Goal: Task Accomplishment & Management: Use online tool/utility

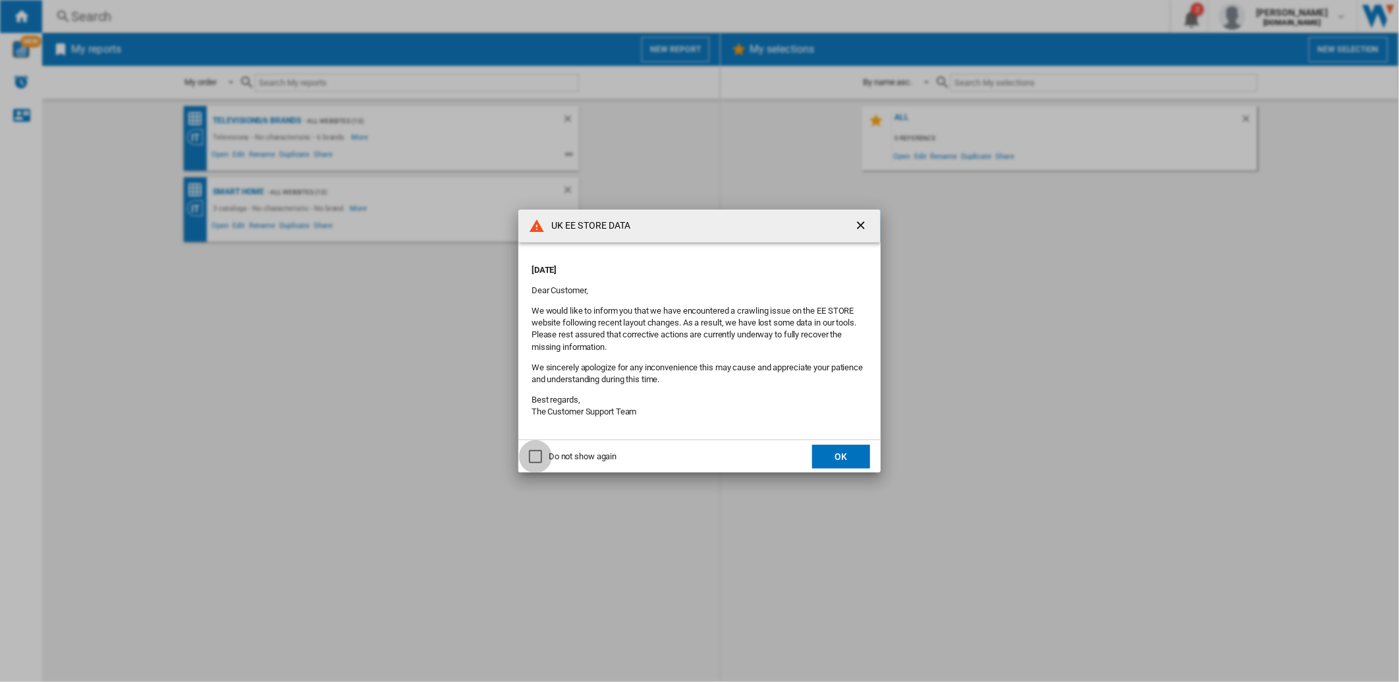
click at [542, 455] on div "Do not show again" at bounding box center [535, 456] width 13 height 13
click at [837, 464] on button "OK" at bounding box center [841, 457] width 58 height 24
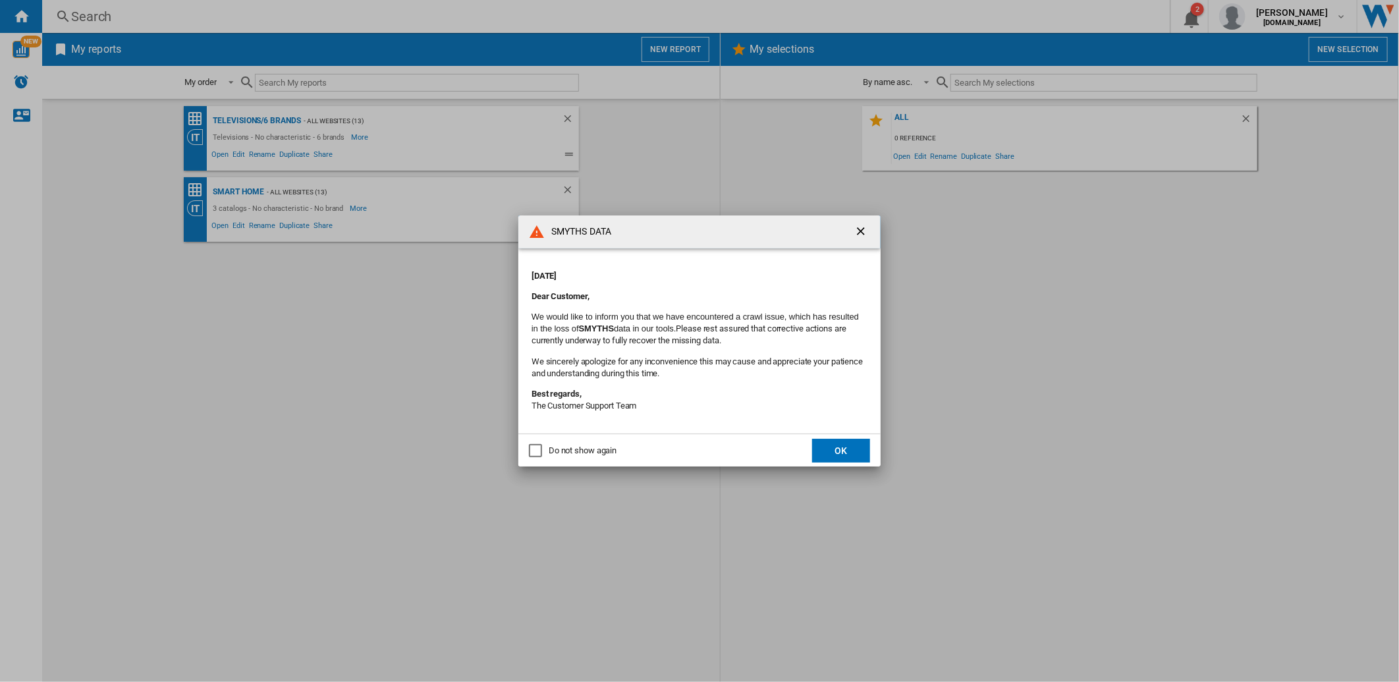
click at [539, 449] on div "Do not show again" at bounding box center [535, 450] width 13 height 13
click at [859, 444] on button "OK" at bounding box center [841, 451] width 58 height 24
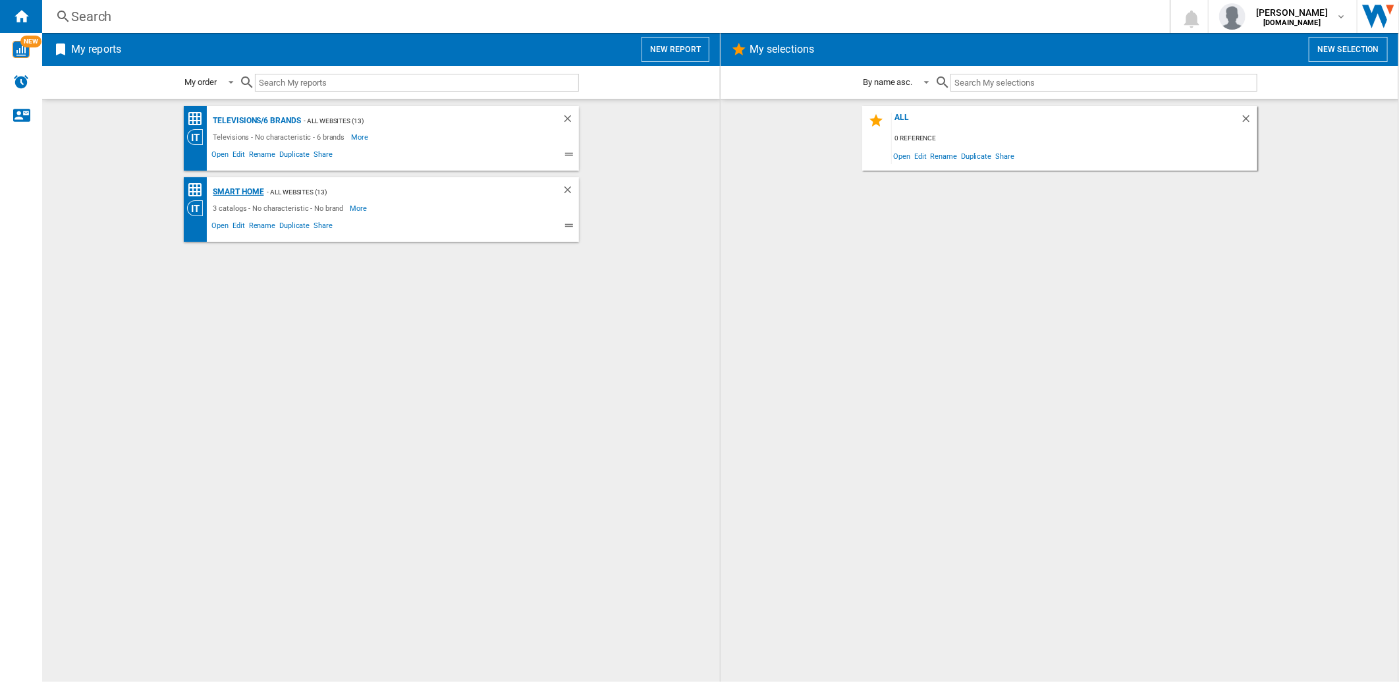
click at [250, 186] on div "Smart home" at bounding box center [237, 192] width 54 height 16
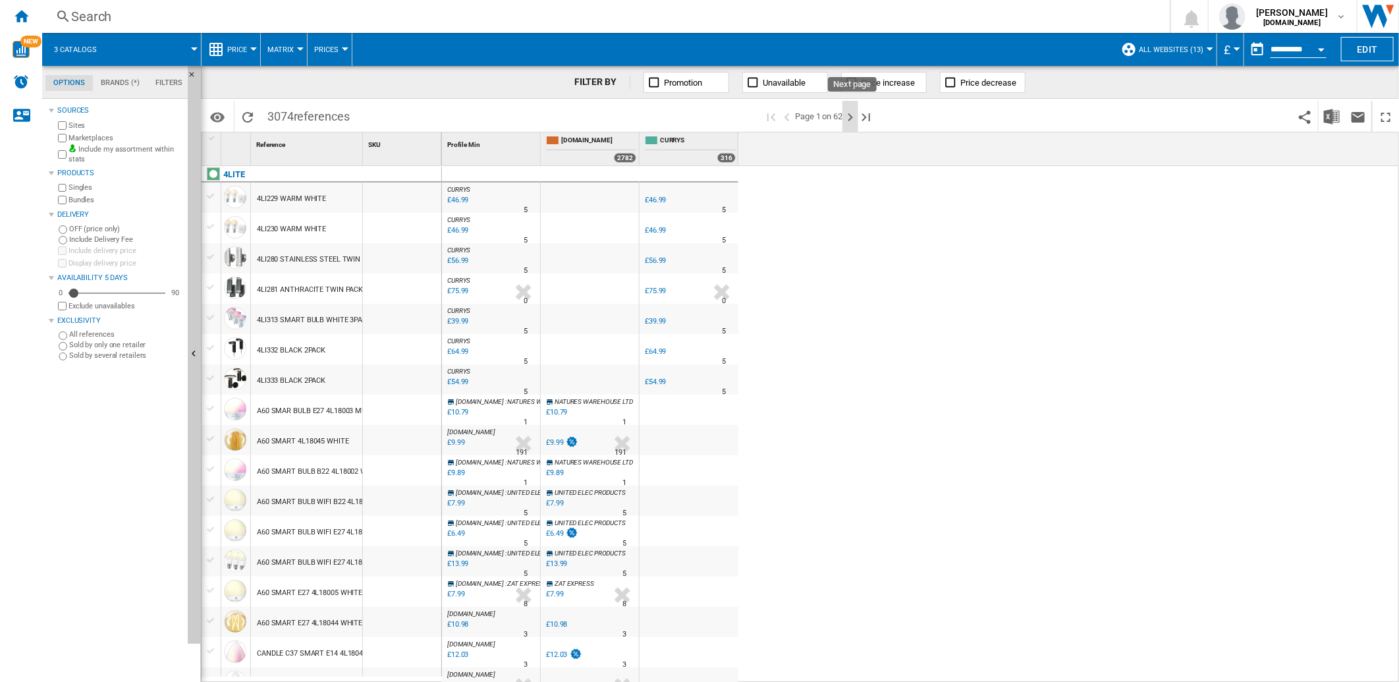
click at [852, 111] on ng-md-icon "Next page" at bounding box center [851, 117] width 16 height 16
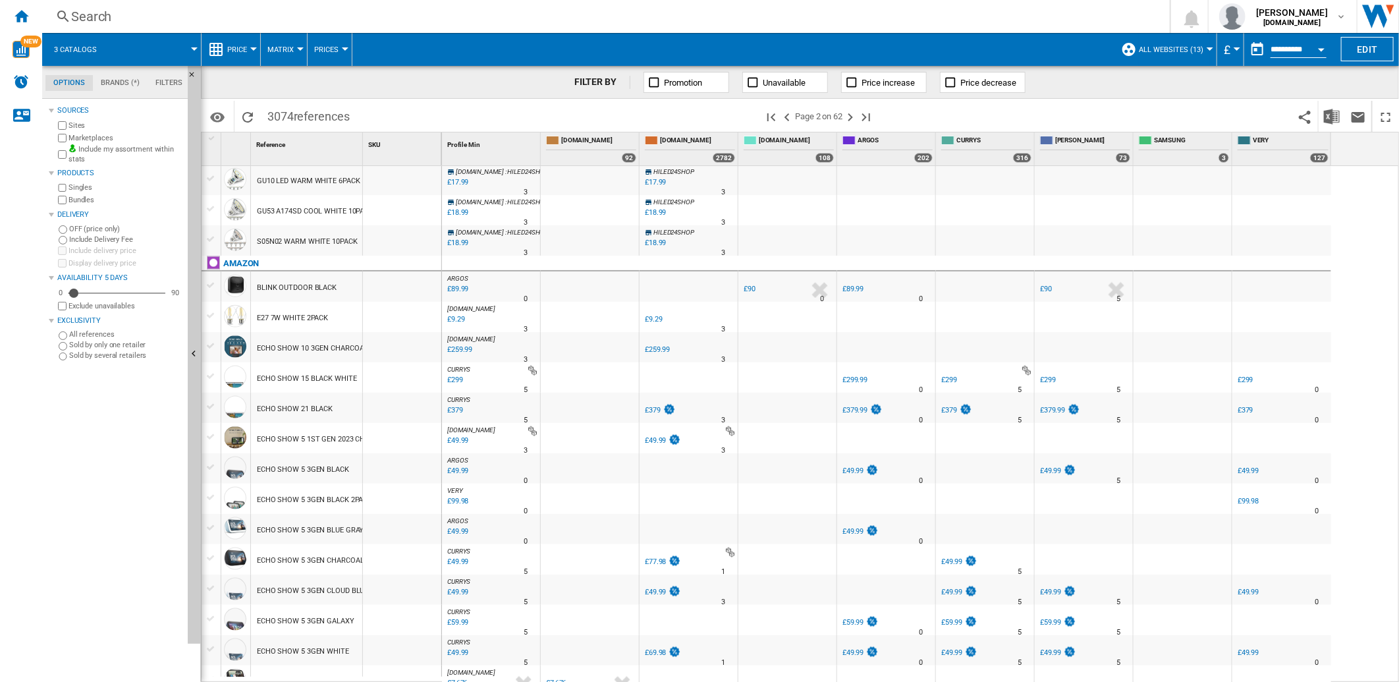
scroll to position [1109, 0]
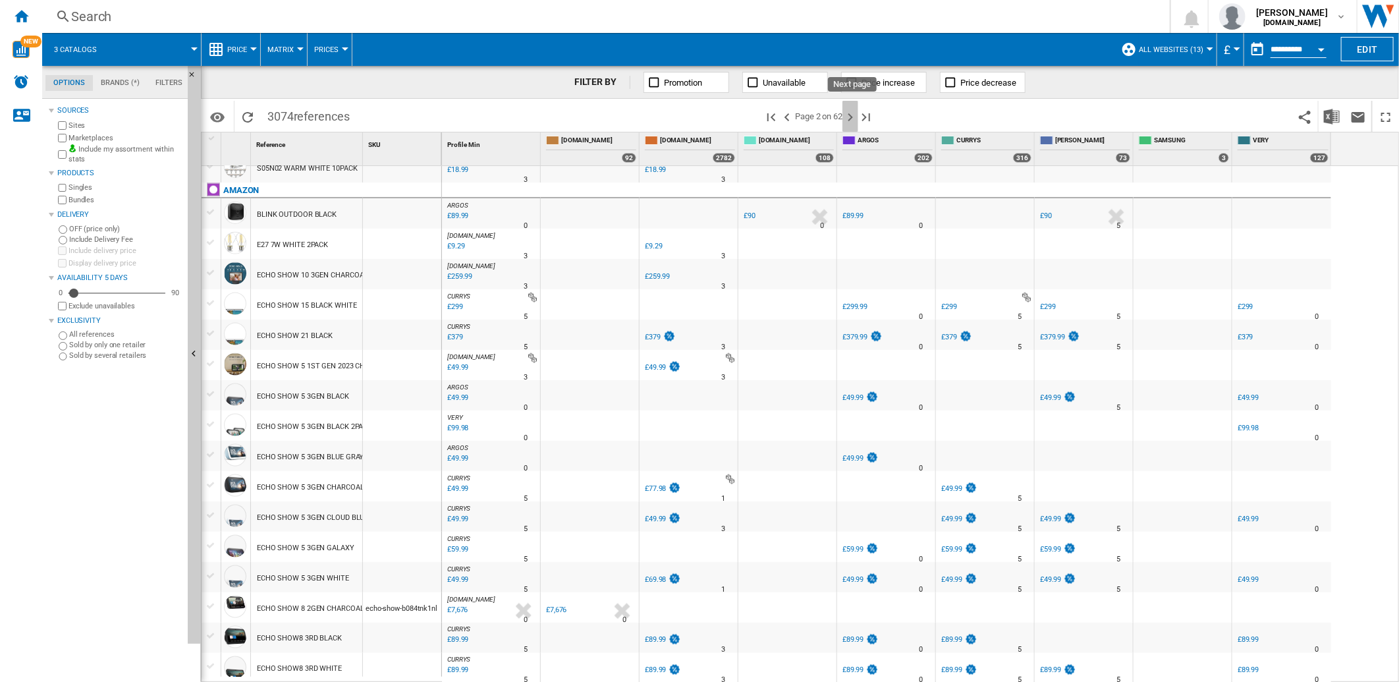
click at [847, 120] on ng-md-icon "Next page" at bounding box center [851, 117] width 16 height 16
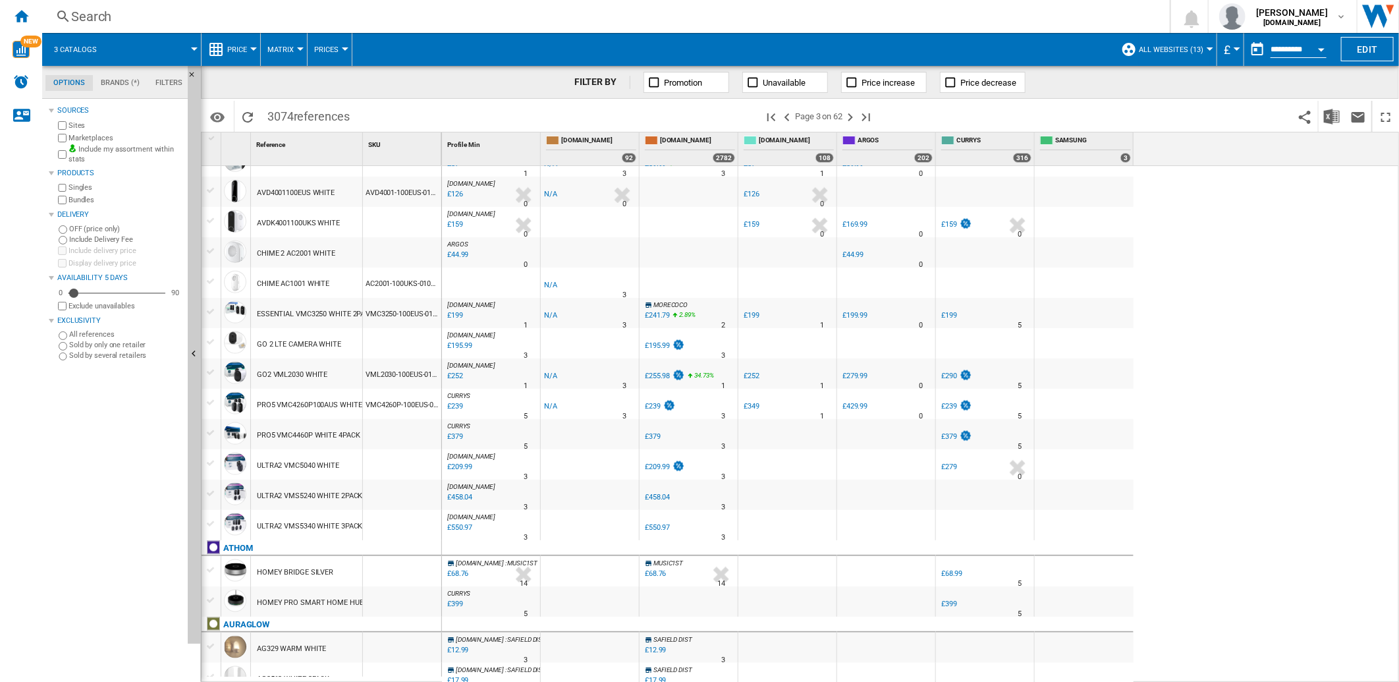
scroll to position [1110, 0]
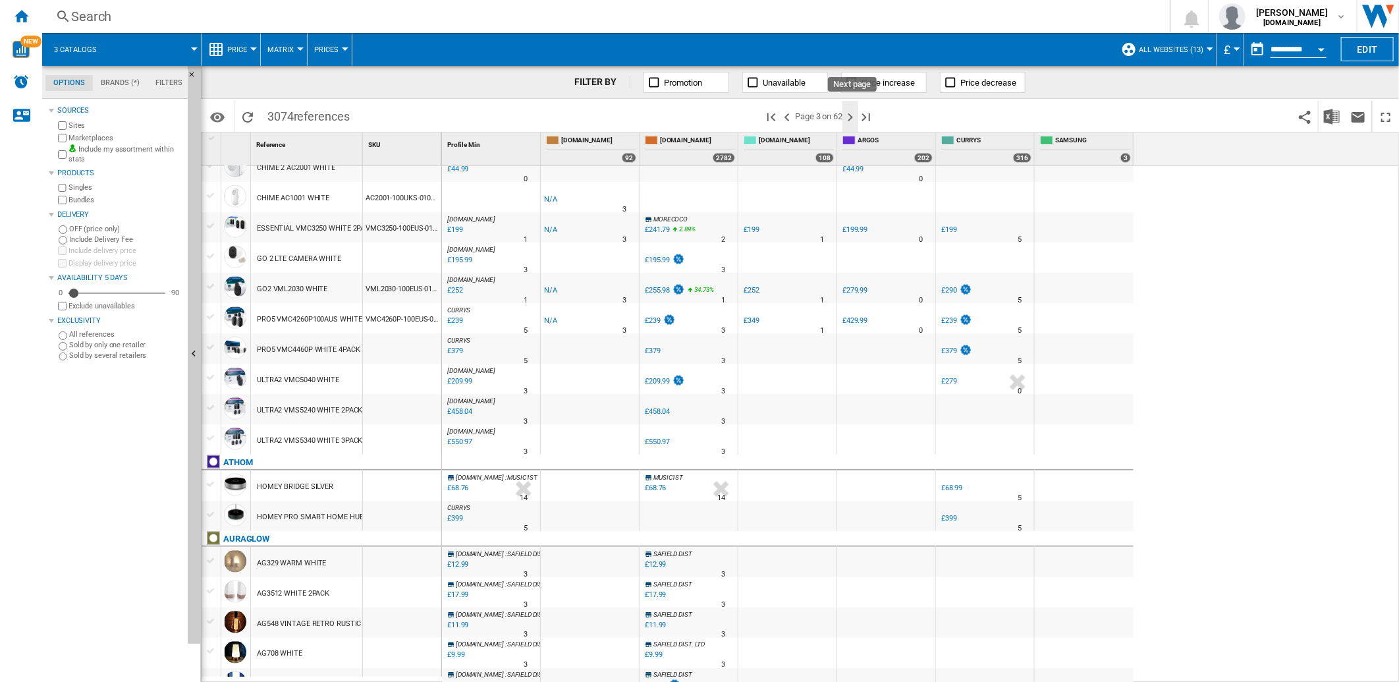
click at [852, 115] on ng-md-icon "Next page" at bounding box center [851, 117] width 16 height 16
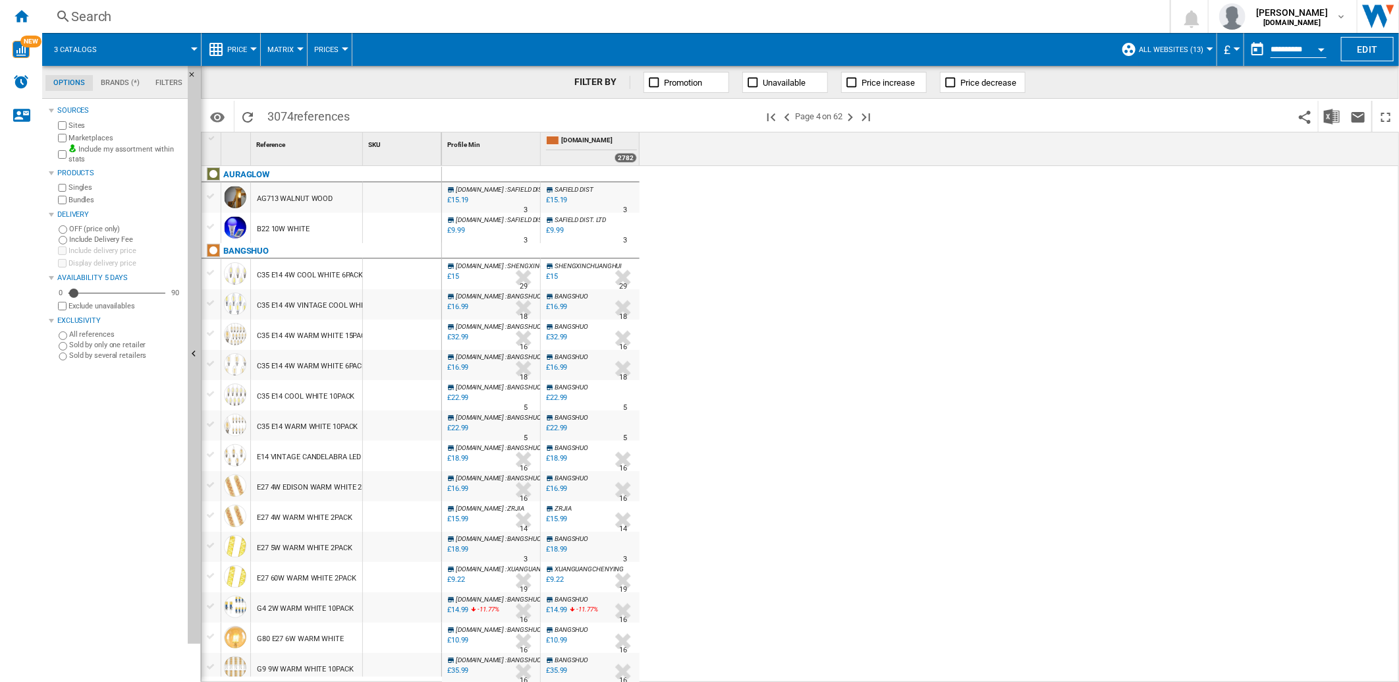
click at [127, 82] on md-tab-item "Brands (*)" at bounding box center [120, 83] width 55 height 16
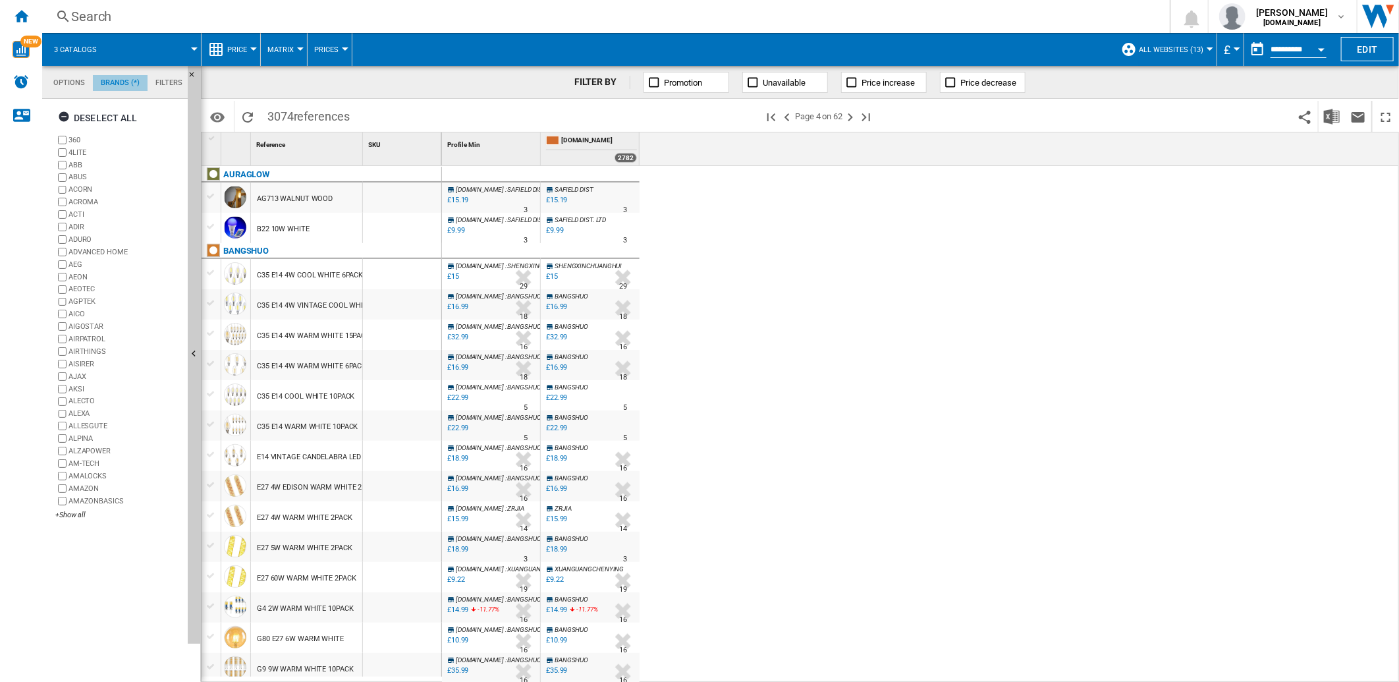
scroll to position [50, 0]
click at [61, 119] on ng-md-icon "button" at bounding box center [66, 119] width 16 height 16
click at [67, 516] on div "+Show all" at bounding box center [118, 515] width 127 height 10
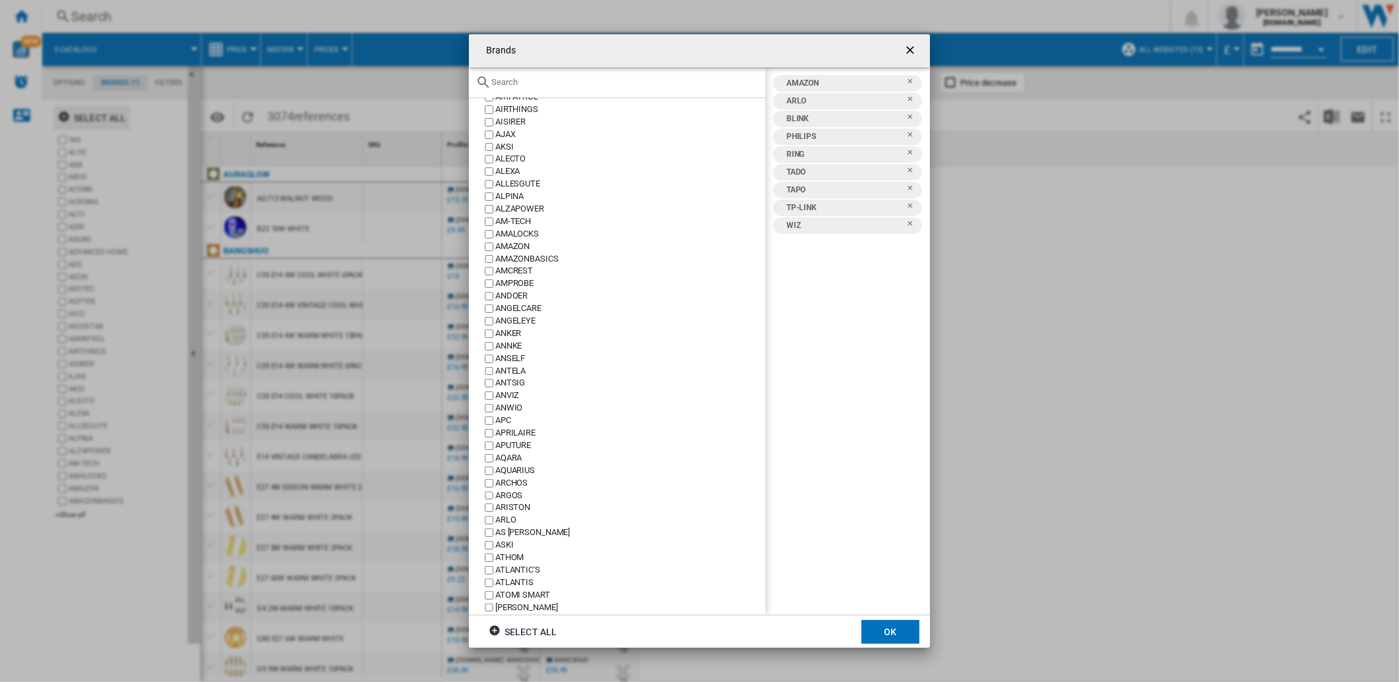
scroll to position [292, 0]
click at [874, 624] on button "OK" at bounding box center [891, 632] width 58 height 24
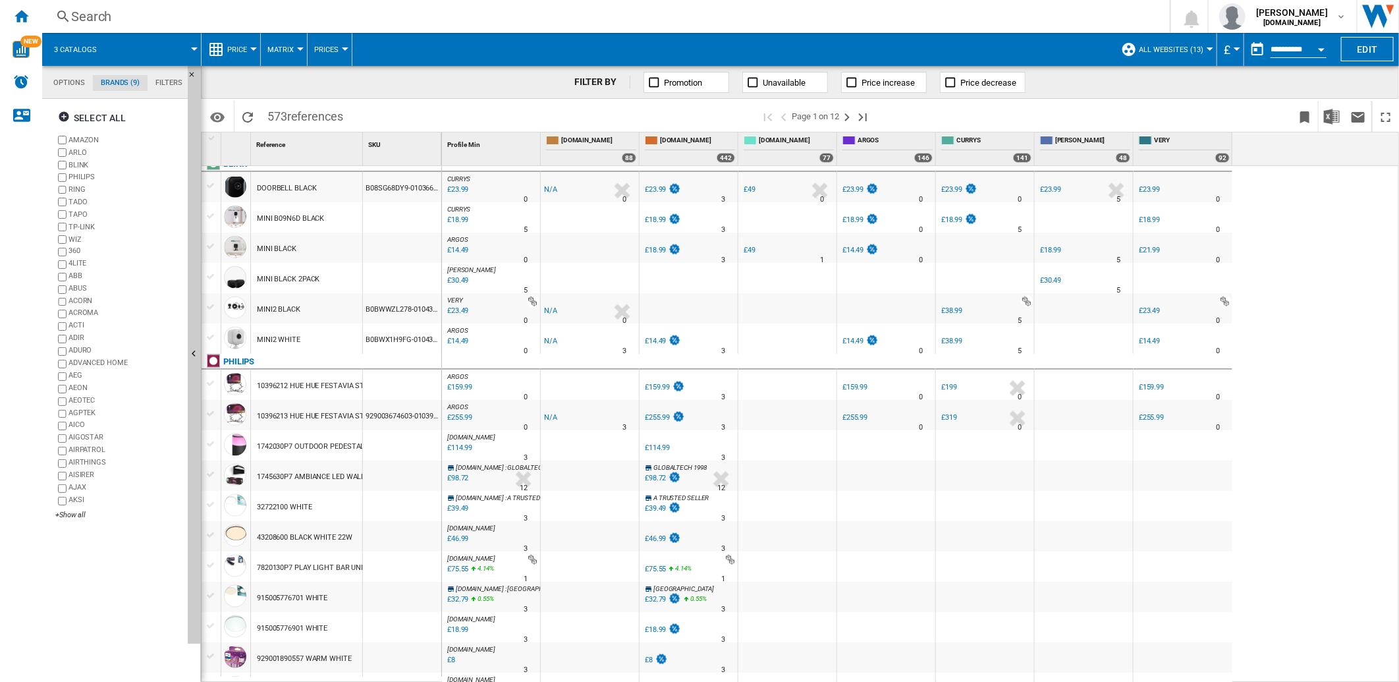
scroll to position [1062, 0]
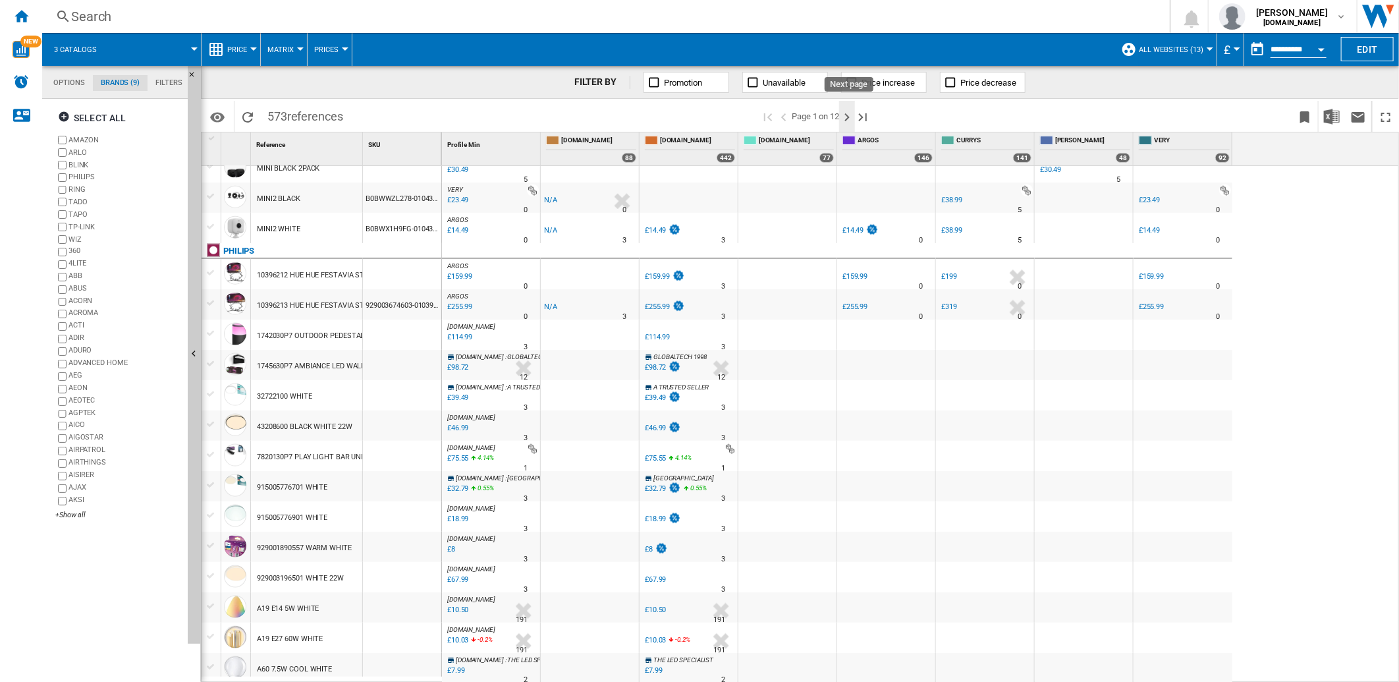
click at [848, 117] on ng-md-icon "Next page" at bounding box center [847, 117] width 16 height 16
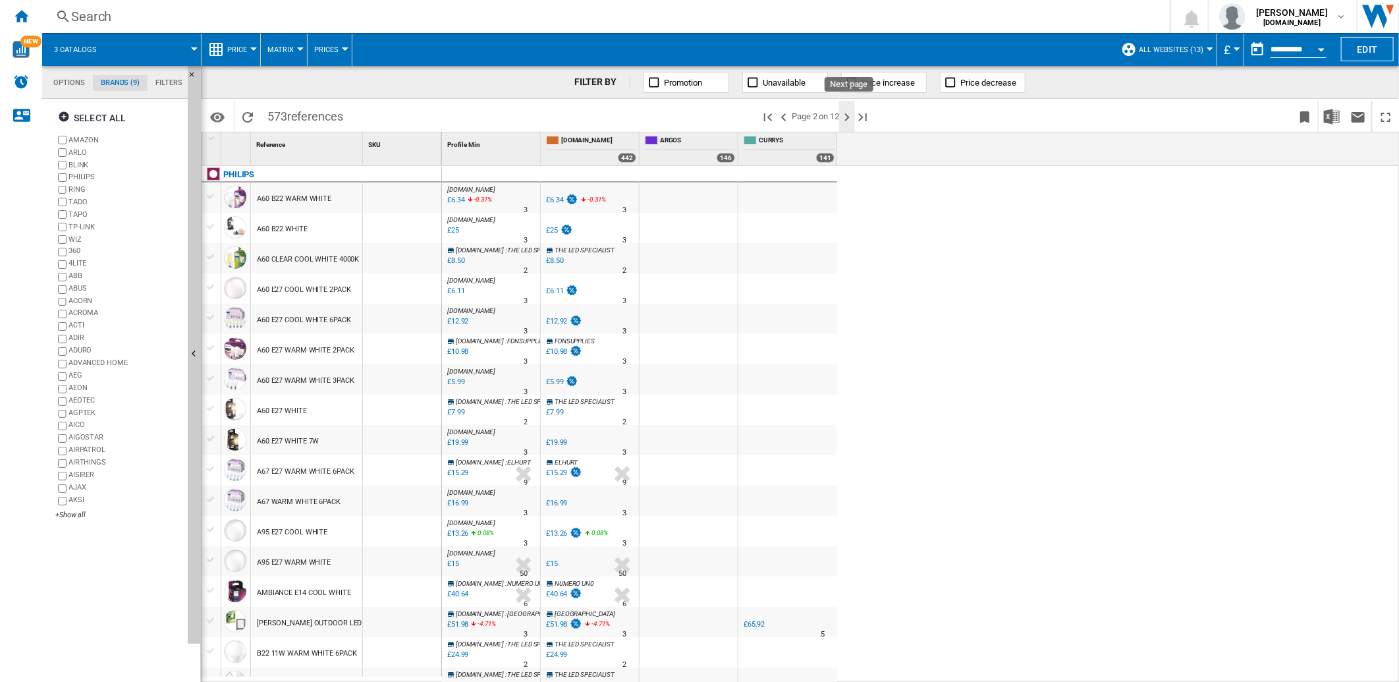
click at [852, 113] on ng-md-icon "Next page" at bounding box center [847, 117] width 16 height 16
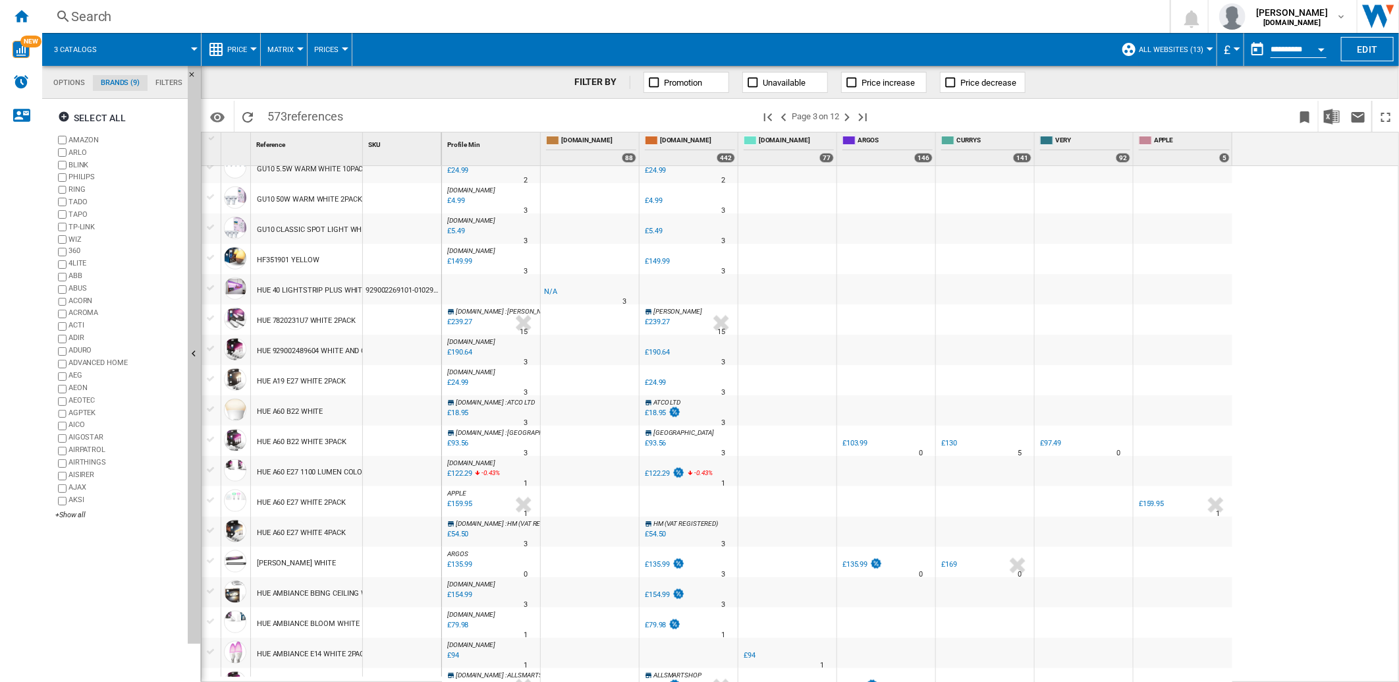
scroll to position [1014, 0]
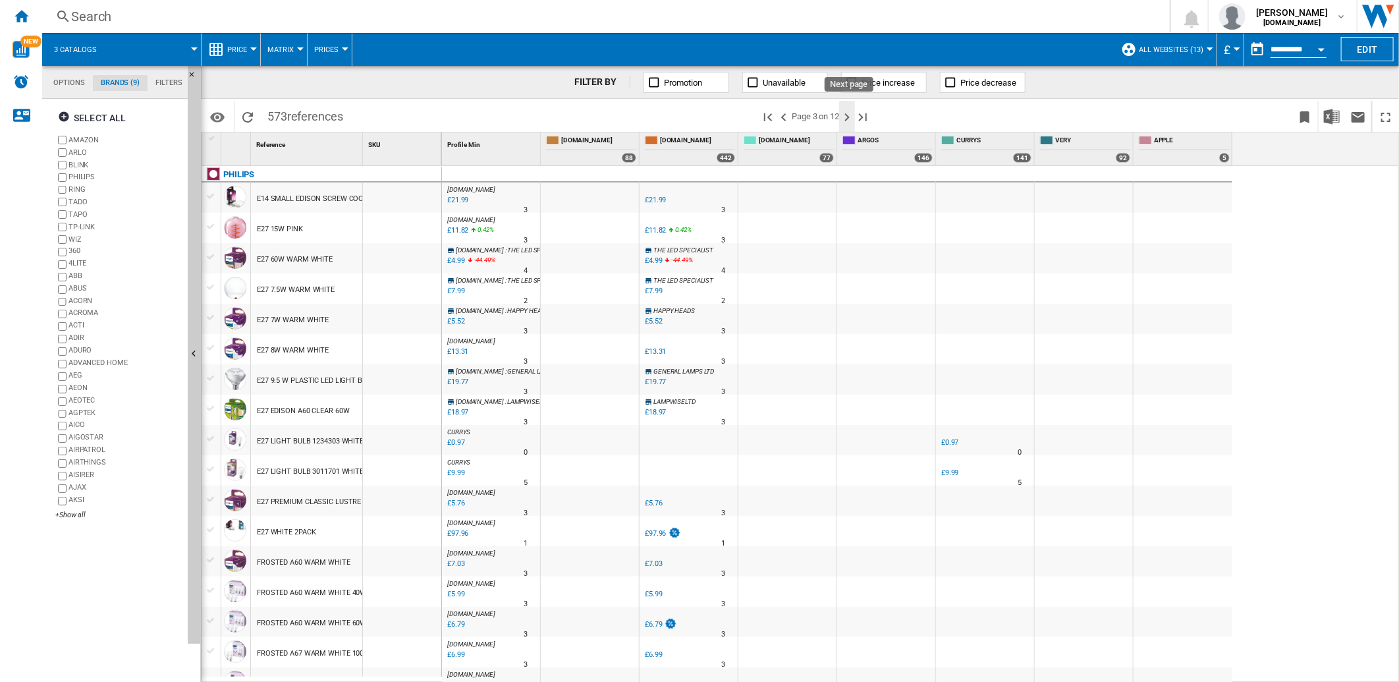
click at [852, 116] on ng-md-icon "Next page" at bounding box center [847, 117] width 16 height 16
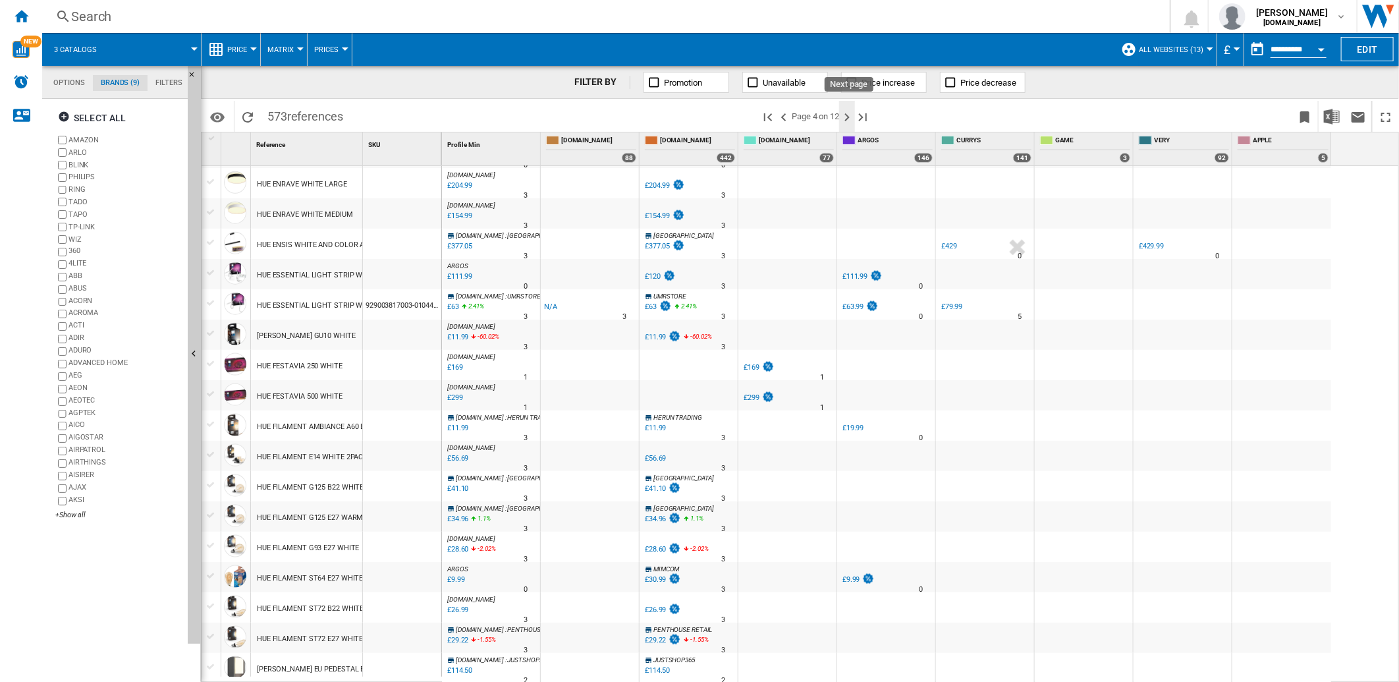
click at [850, 113] on ng-md-icon "Next page" at bounding box center [847, 117] width 16 height 16
